Goal: Task Accomplishment & Management: Manage account settings

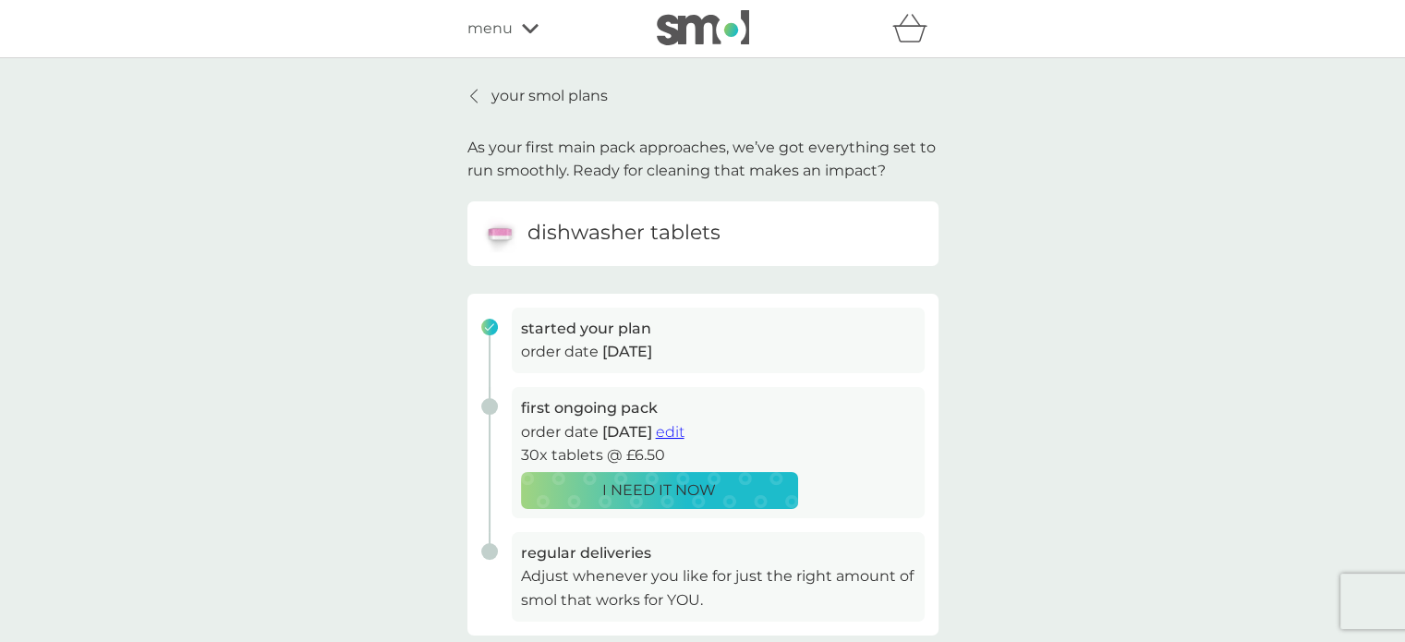
click at [513, 31] on div "menu" at bounding box center [545, 29] width 157 height 24
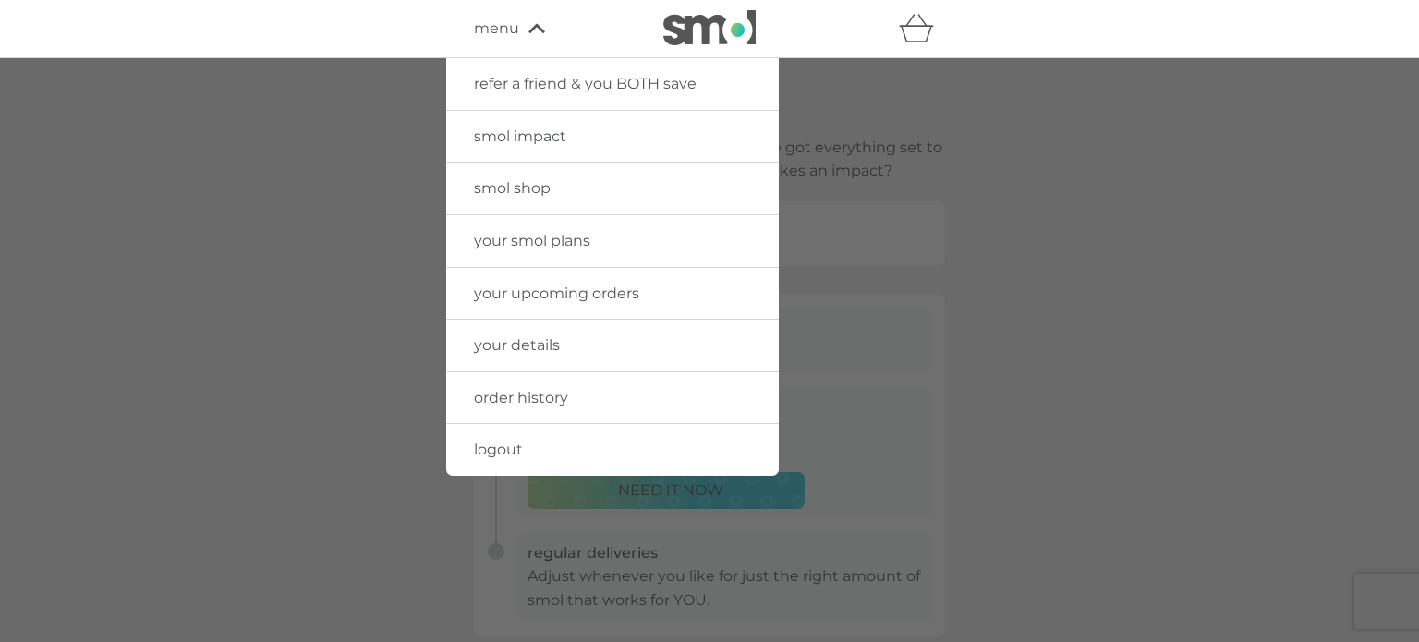
click at [537, 291] on span "your upcoming orders" at bounding box center [556, 294] width 165 height 18
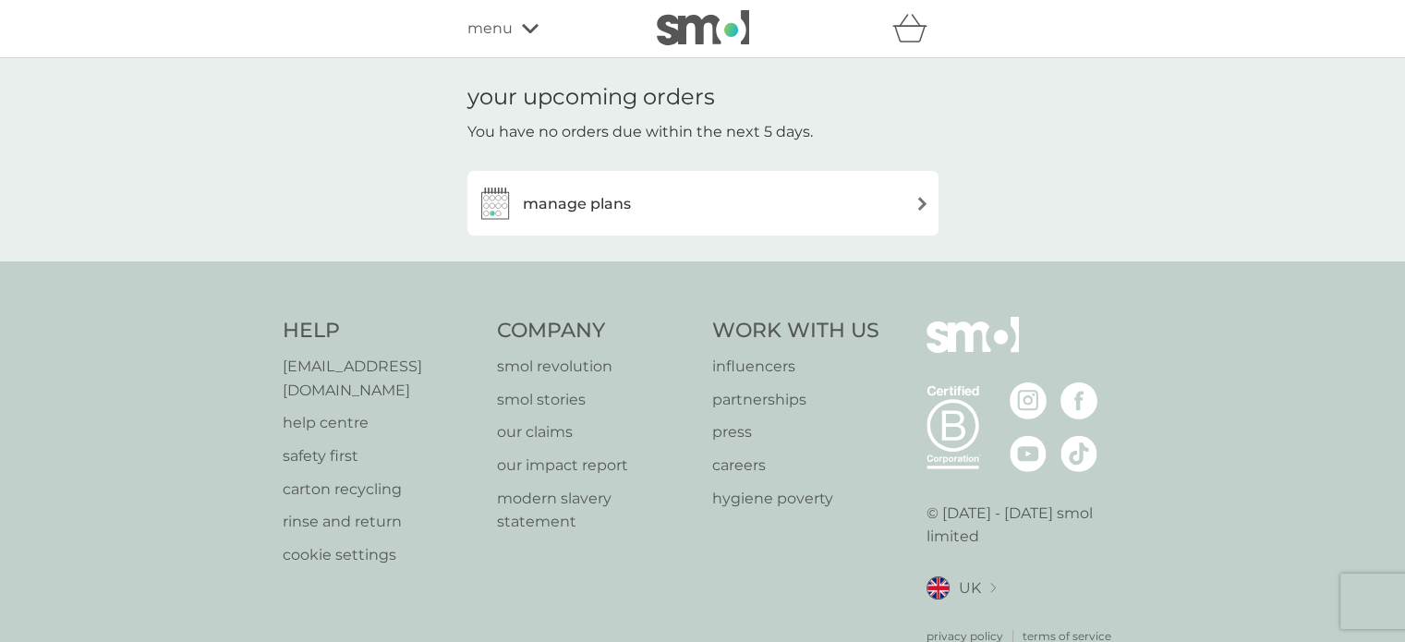
click at [839, 184] on div "manage plans" at bounding box center [702, 203] width 471 height 65
click at [885, 195] on div "manage plans" at bounding box center [703, 203] width 453 height 37
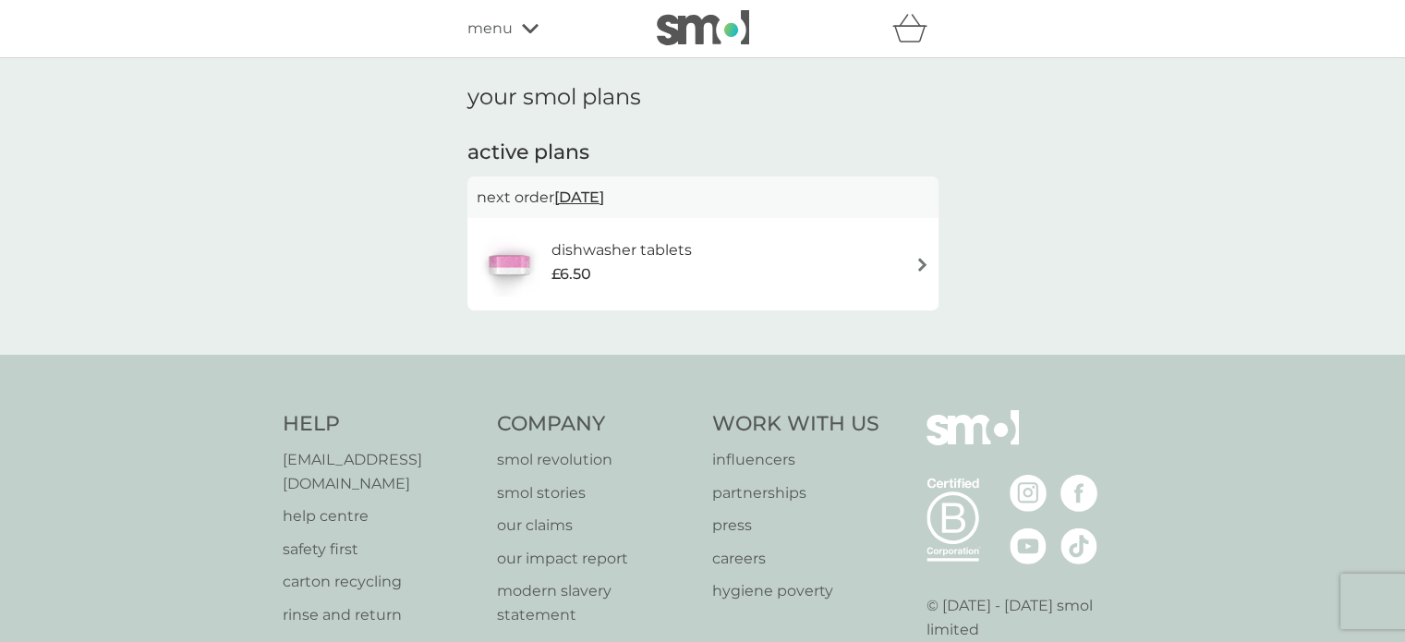
click at [908, 264] on div "dishwasher tablets £6.50" at bounding box center [703, 264] width 453 height 65
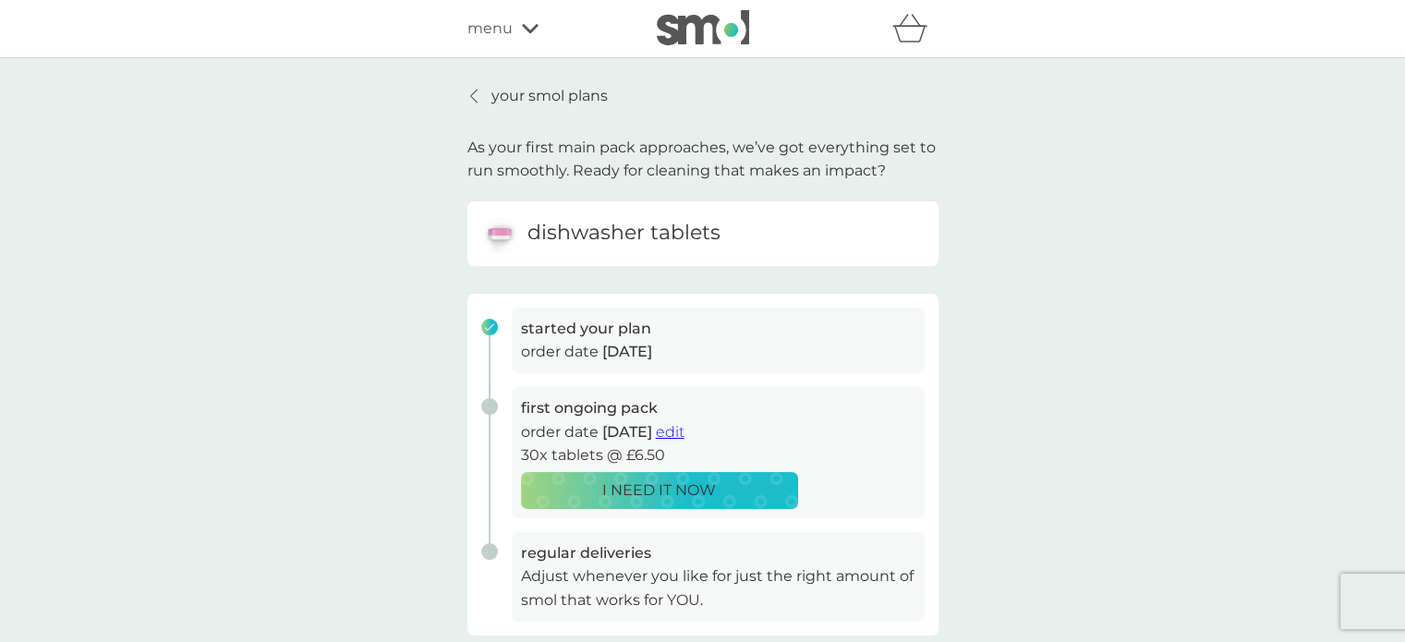
click at [515, 33] on div "menu" at bounding box center [545, 29] width 157 height 24
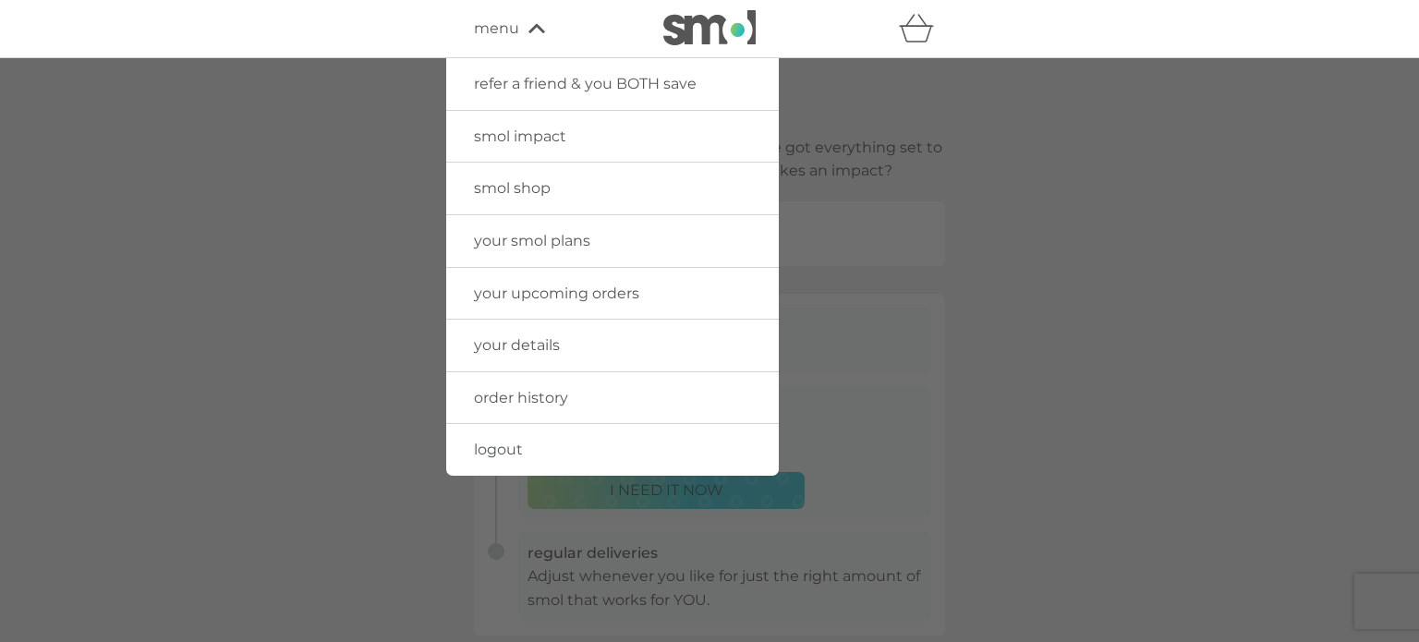
click at [531, 442] on link "logout" at bounding box center [612, 450] width 333 height 52
